Goal: Obtain resource: Download file/media

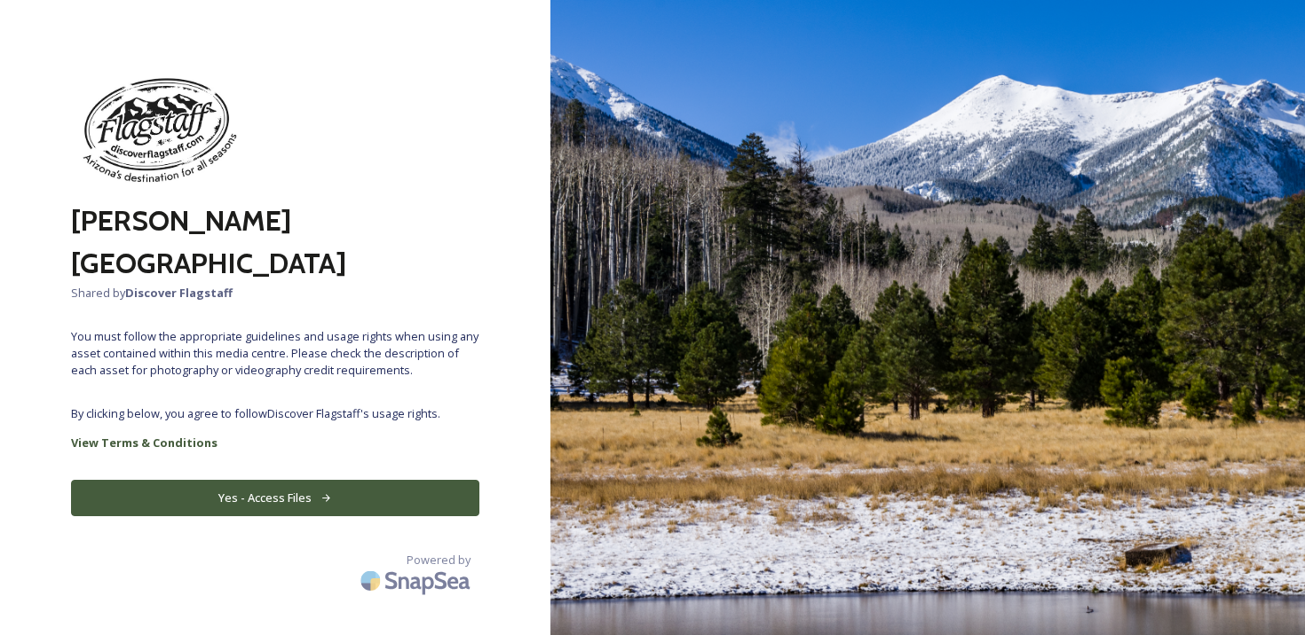
click at [294, 480] on button "Yes - Access Files" at bounding box center [275, 498] width 408 height 36
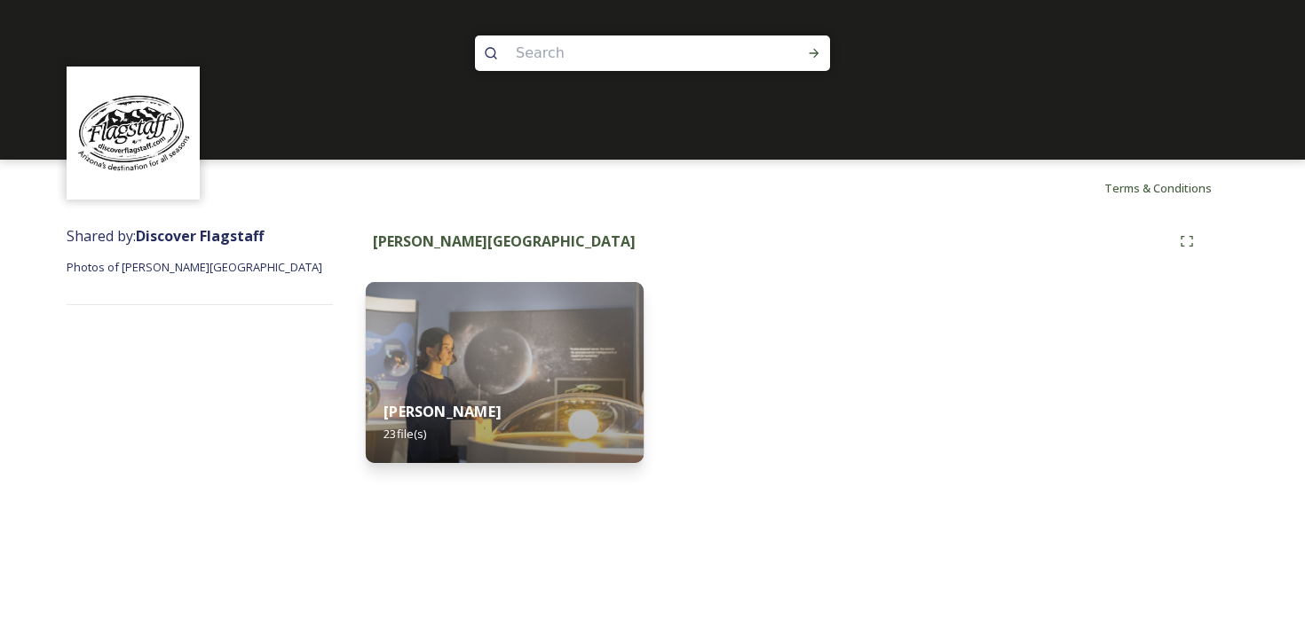
click at [533, 335] on img at bounding box center [505, 372] width 278 height 181
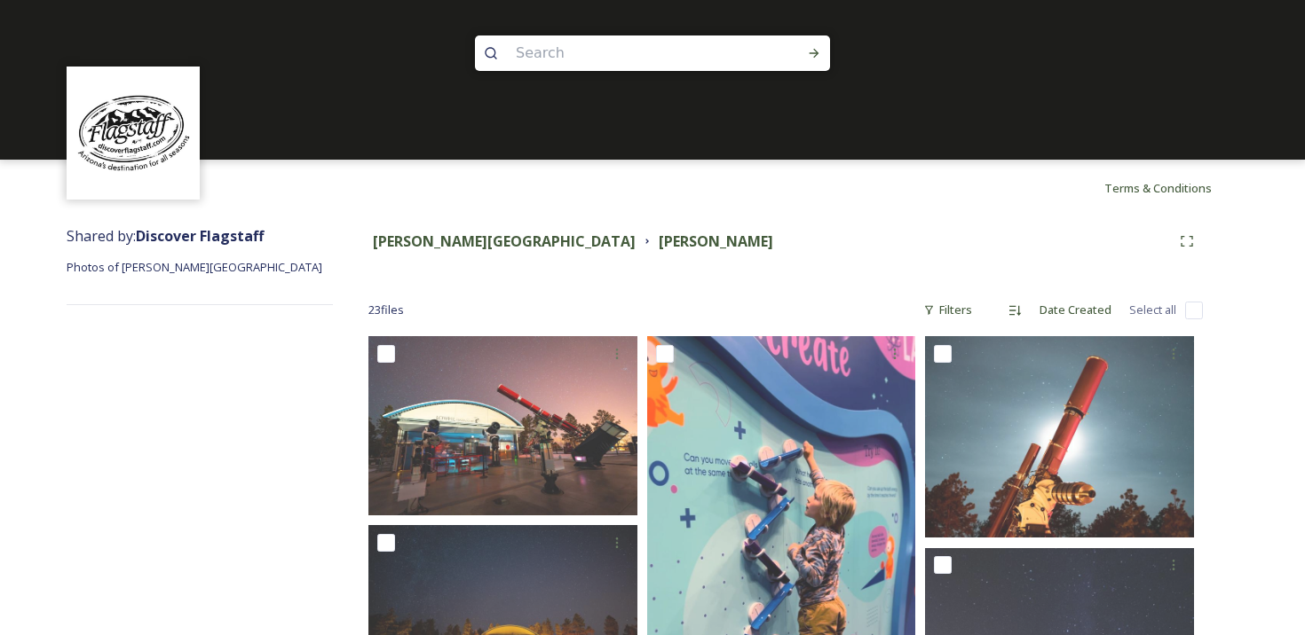
click at [1191, 314] on input "checkbox" at bounding box center [1194, 311] width 18 height 18
checkbox input "true"
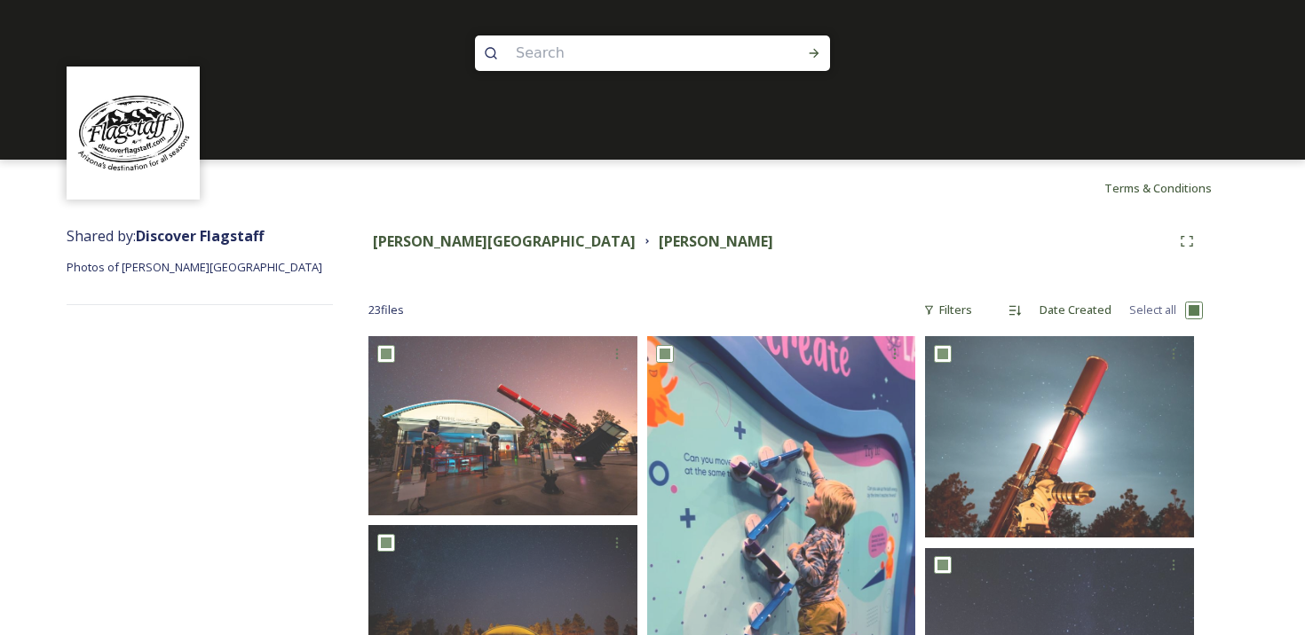
checkbox input "true"
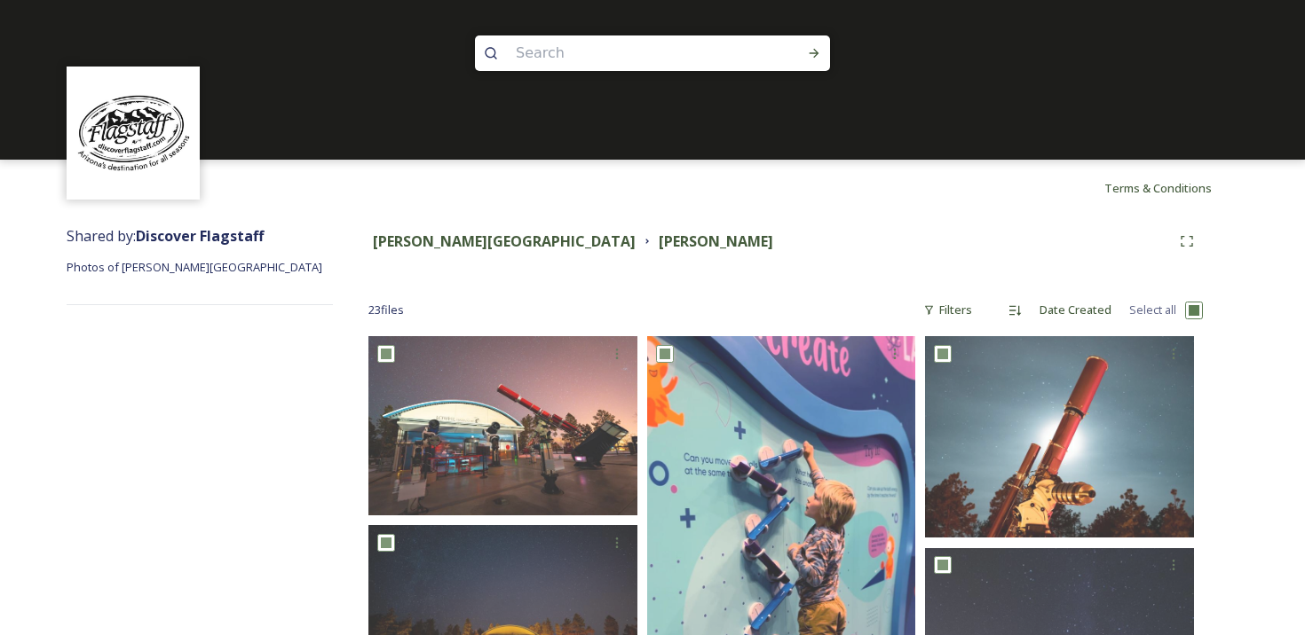
checkbox input "true"
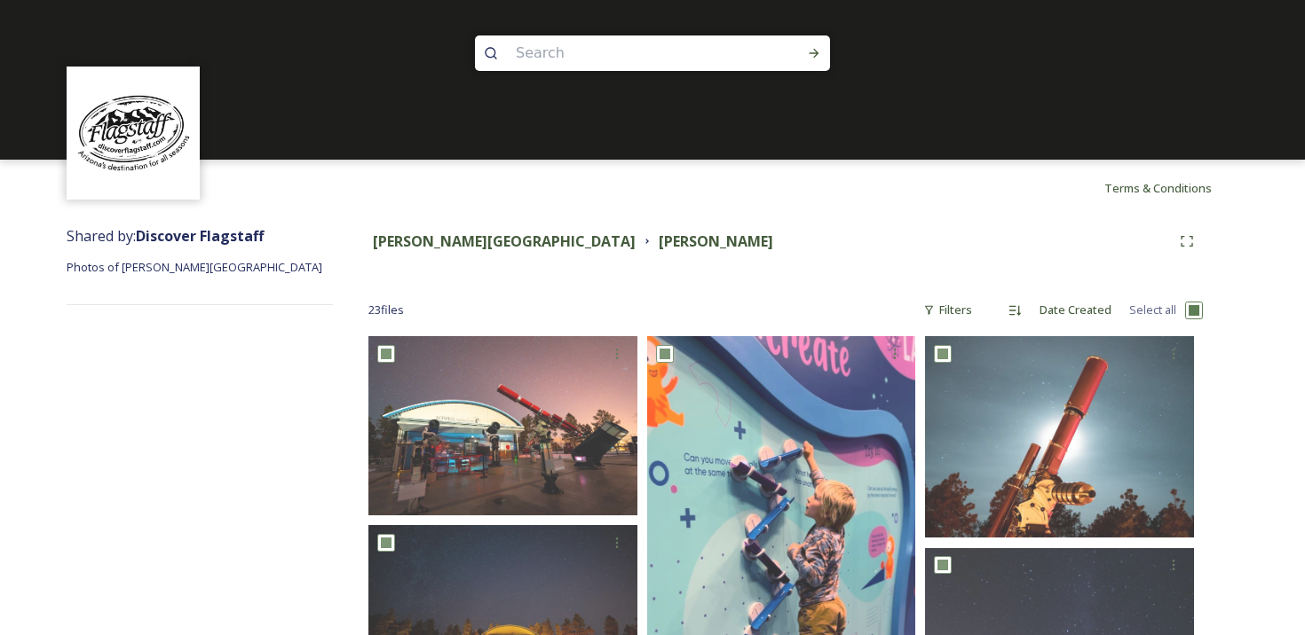
checkbox input "true"
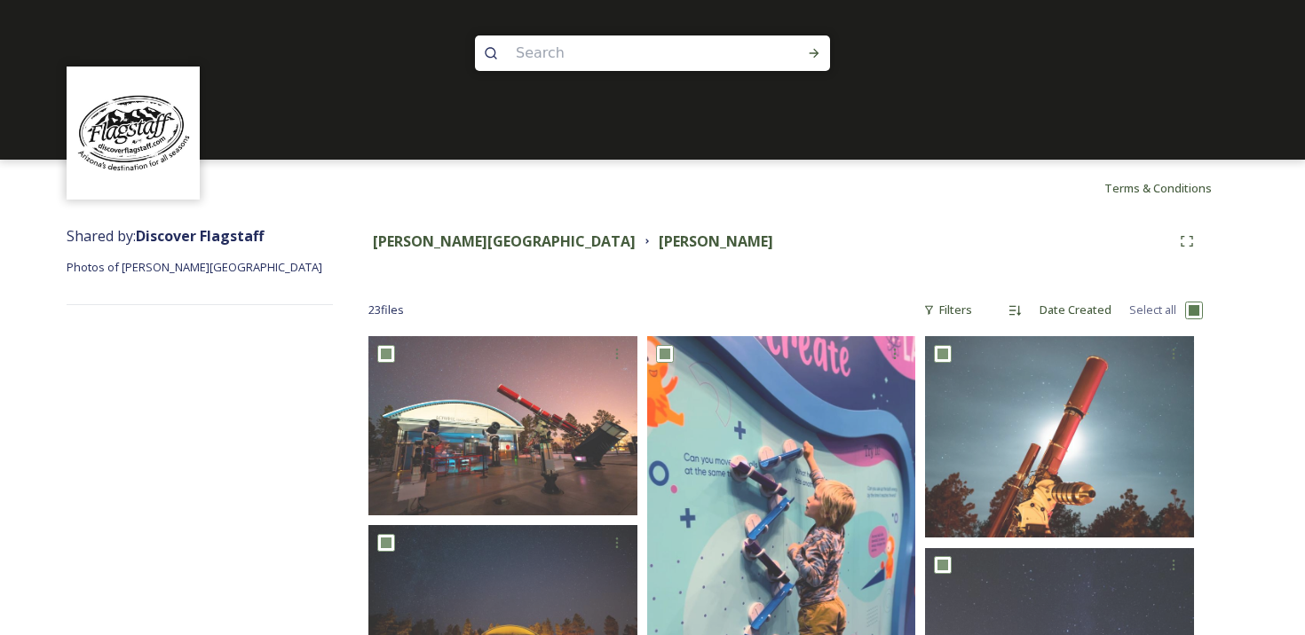
checkbox input "true"
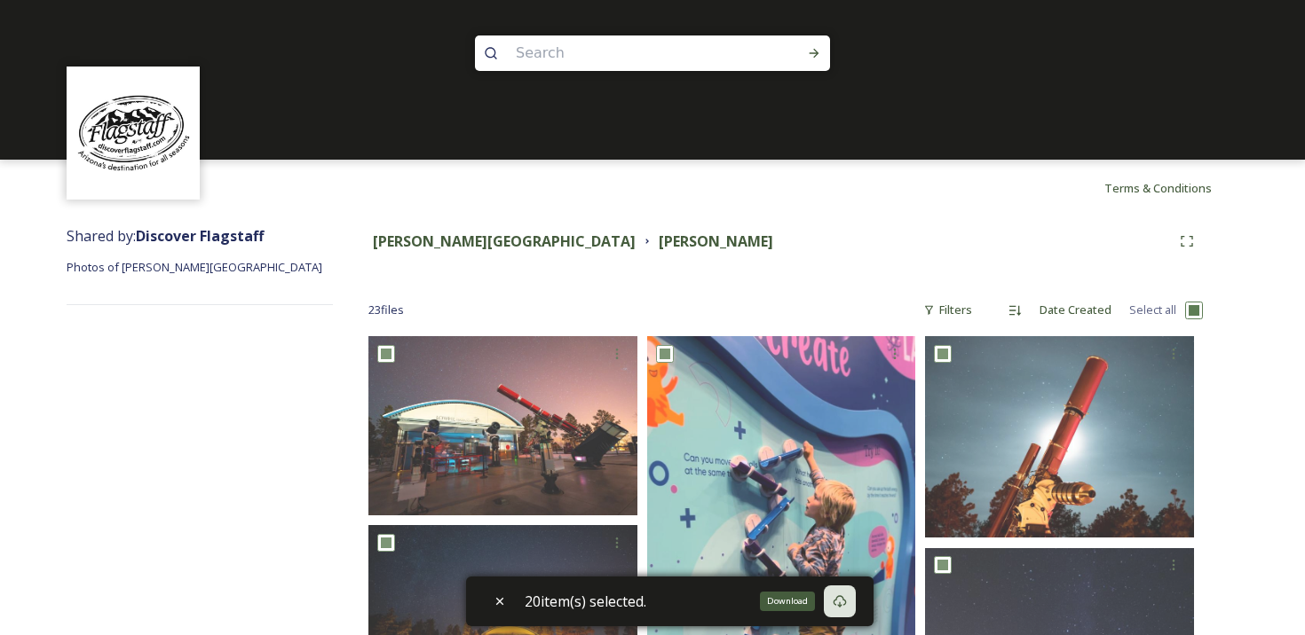
click at [843, 605] on icon at bounding box center [839, 601] width 13 height 12
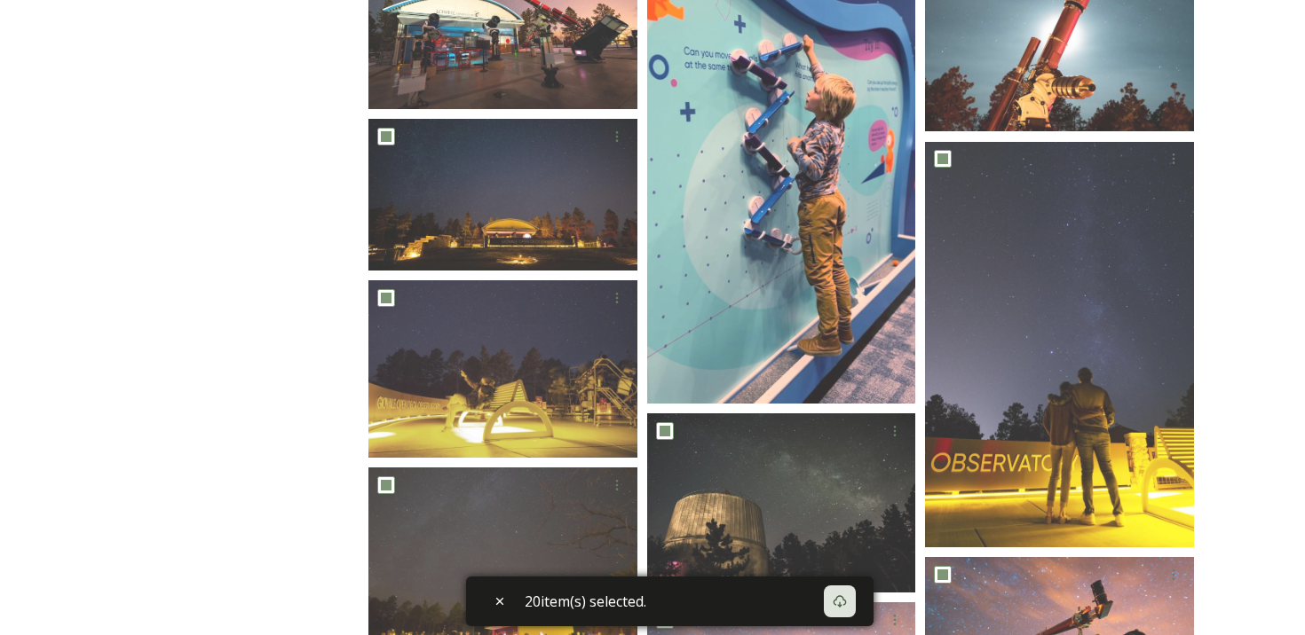
checkbox input "false"
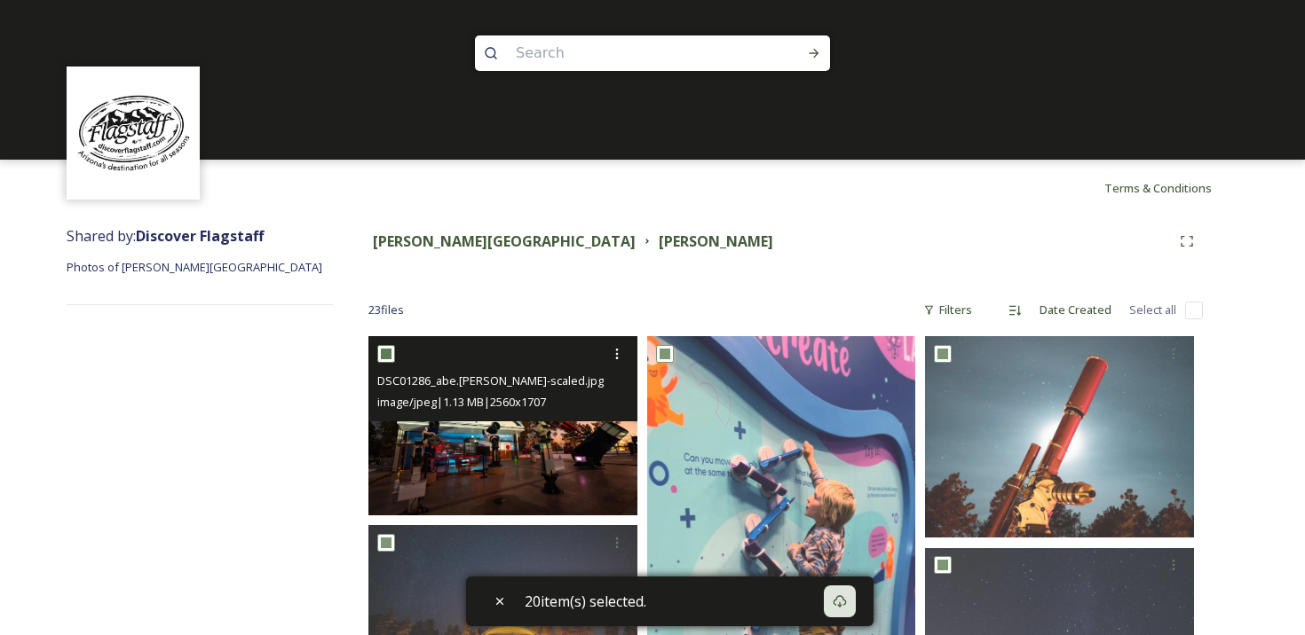
click at [532, 445] on img at bounding box center [502, 425] width 269 height 179
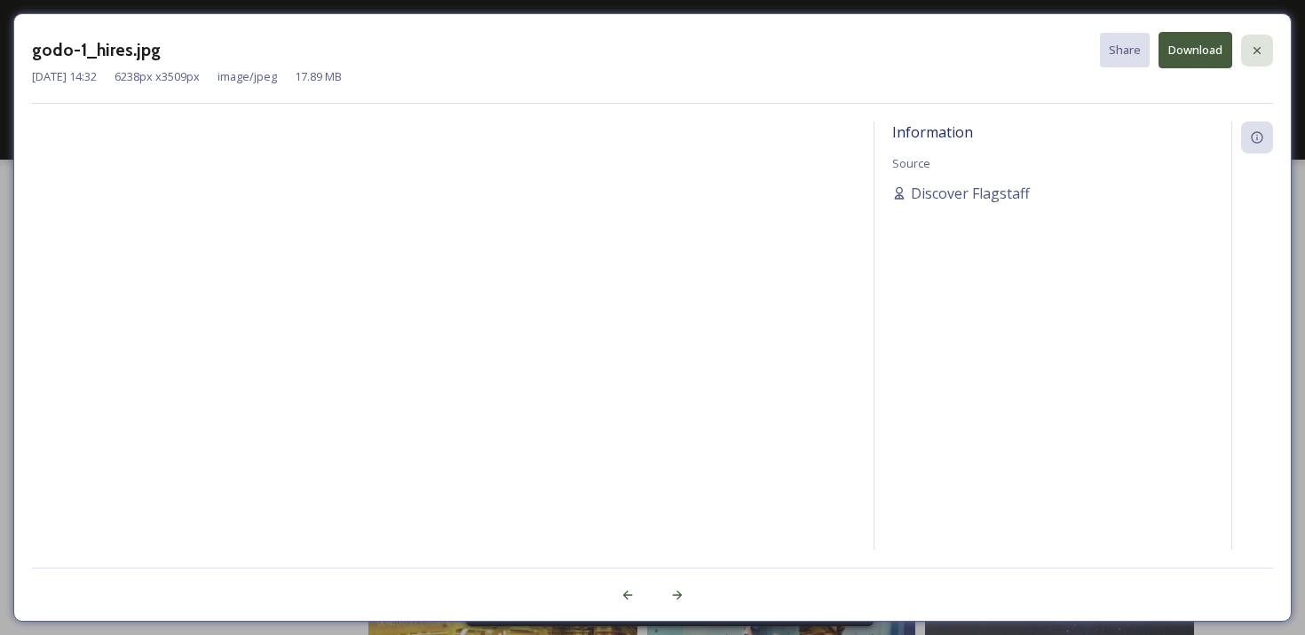
click at [1253, 50] on icon at bounding box center [1257, 50] width 14 height 14
